Goal: Task Accomplishment & Management: Manage account settings

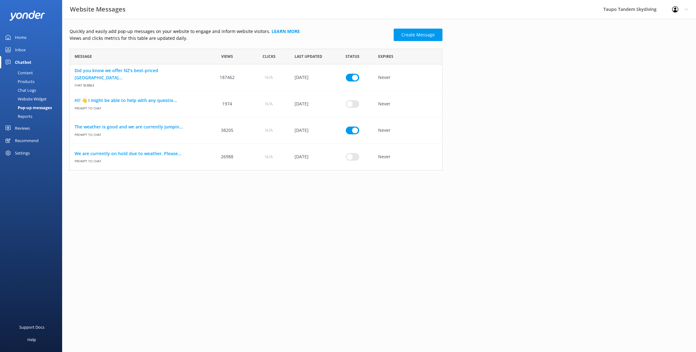
click at [108, 125] on link "The weather is good and we are currently jumpin..." at bounding box center [138, 126] width 127 height 7
